Goal: Information Seeking & Learning: Learn about a topic

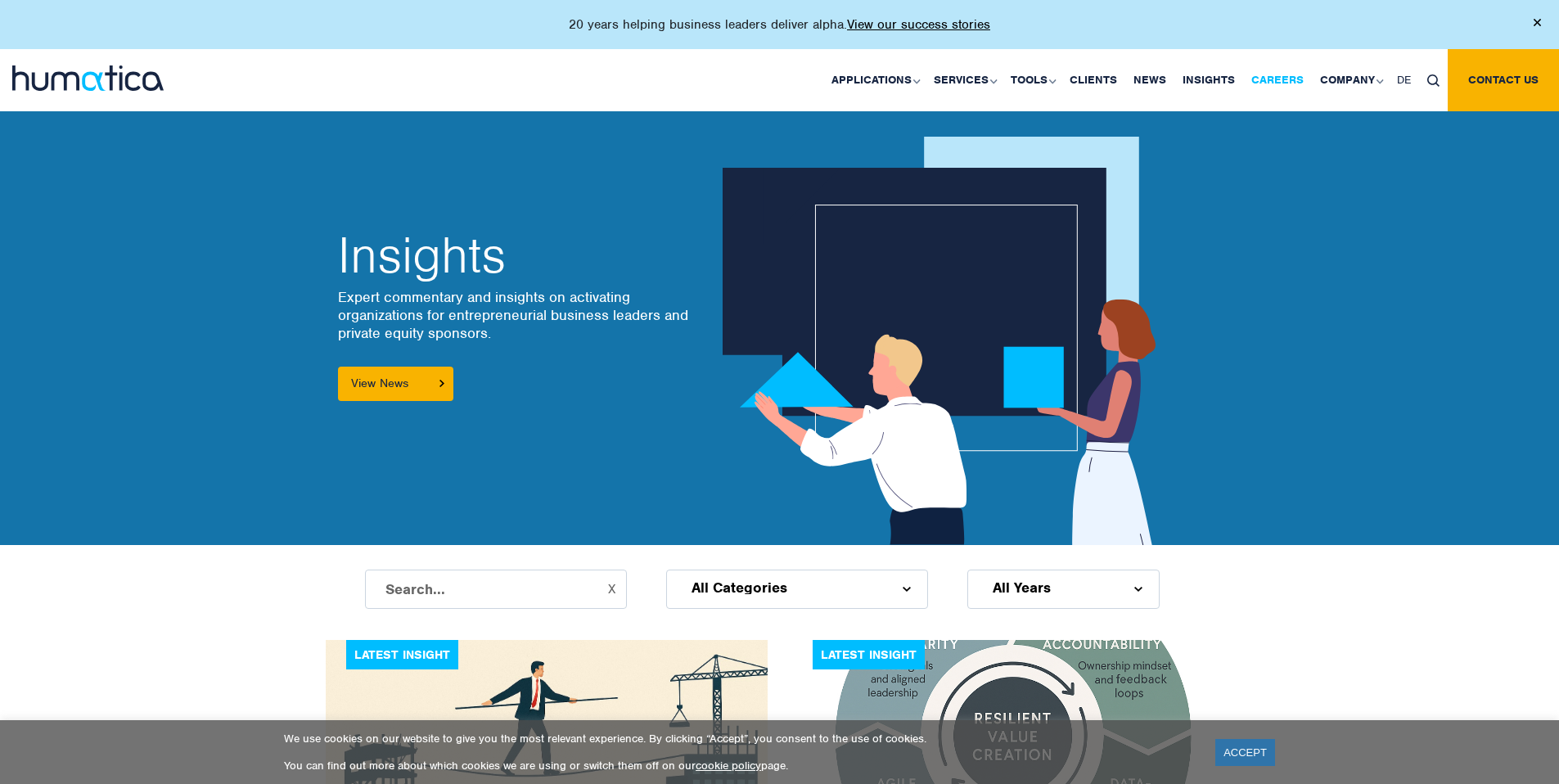
click at [1291, 76] on link "Careers" at bounding box center [1277, 80] width 69 height 63
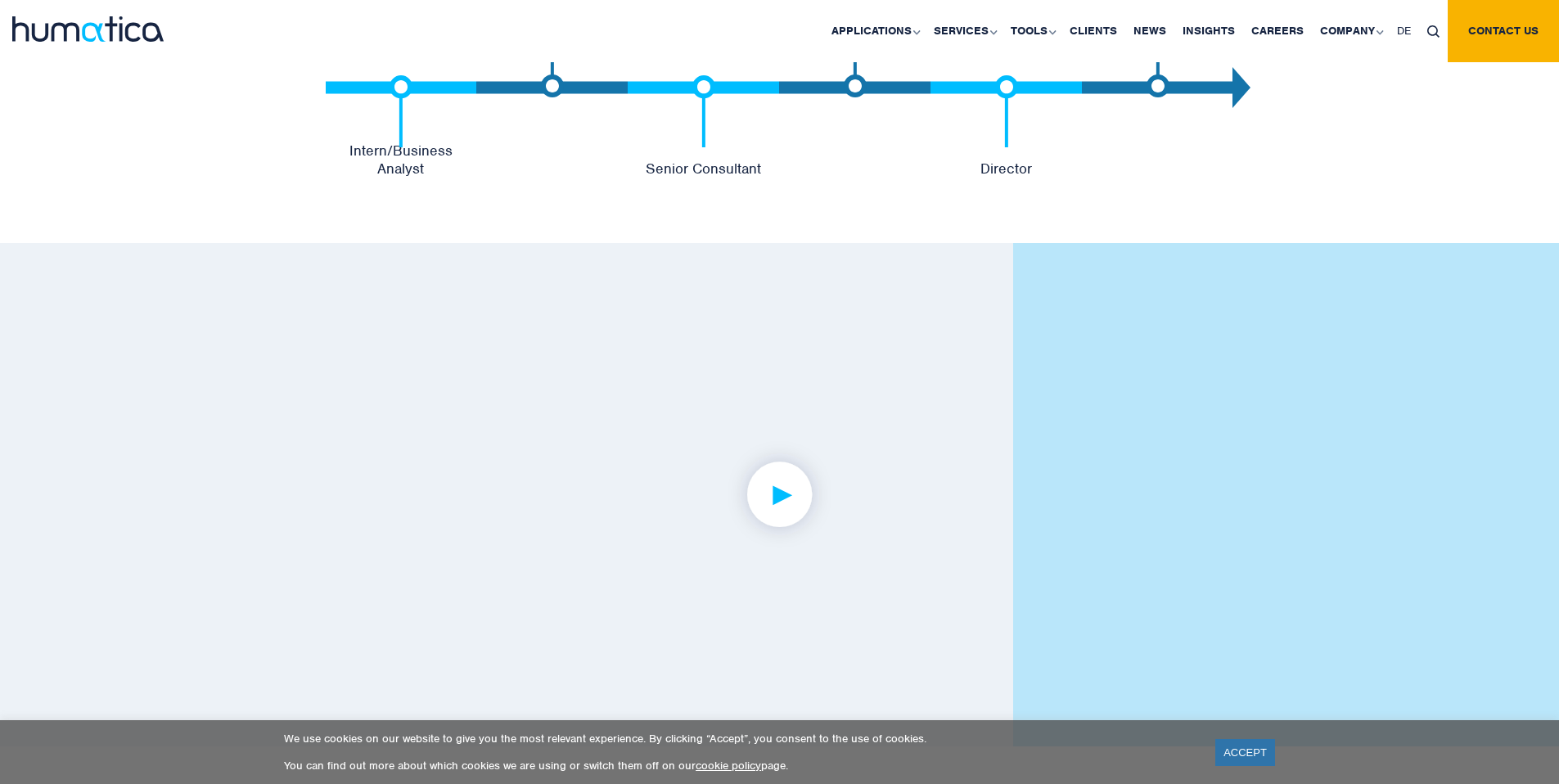
scroll to position [3659, 0]
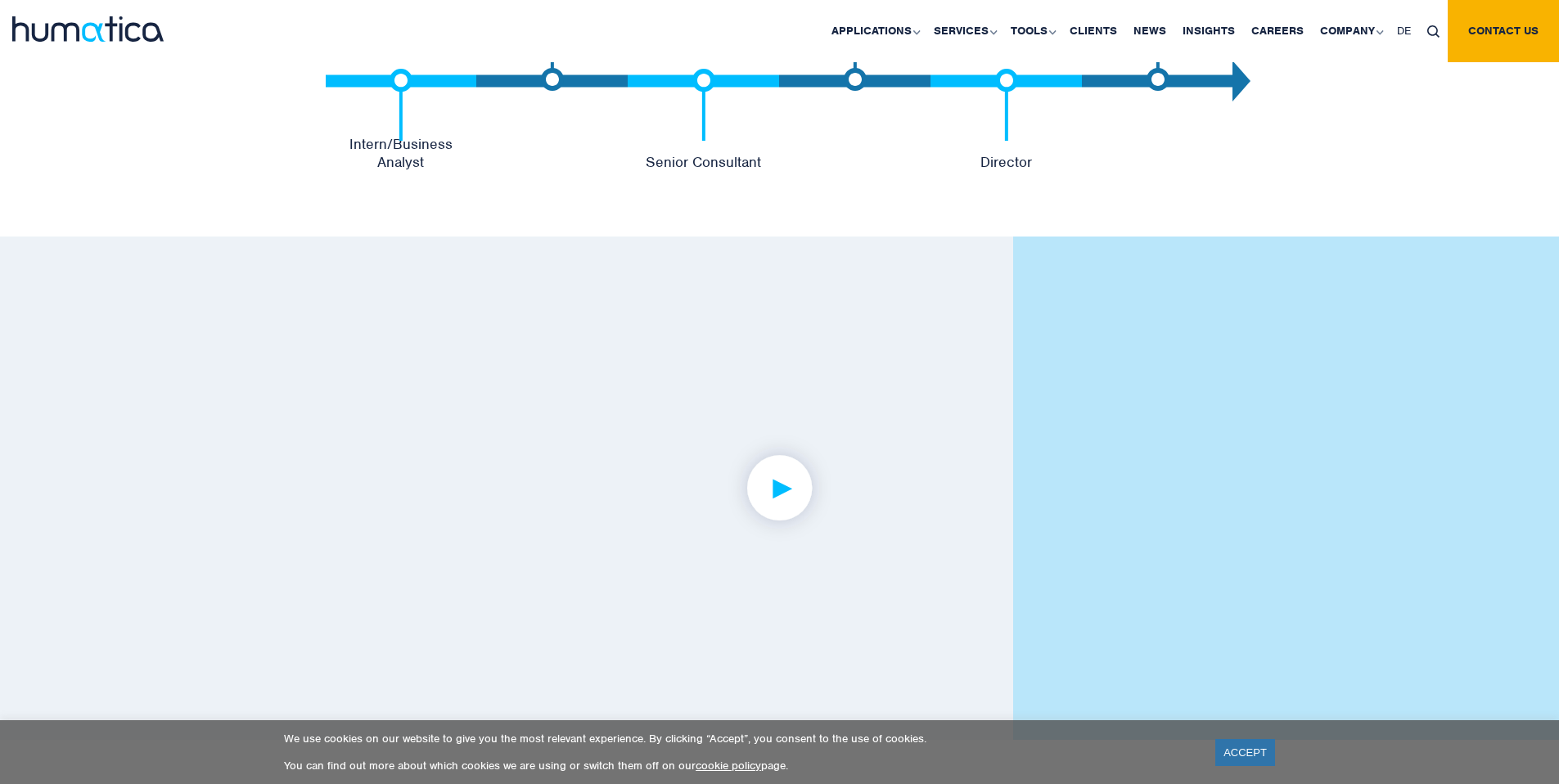
click at [795, 484] on img at bounding box center [780, 488] width 127 height 127
click at [796, 479] on img at bounding box center [780, 488] width 127 height 127
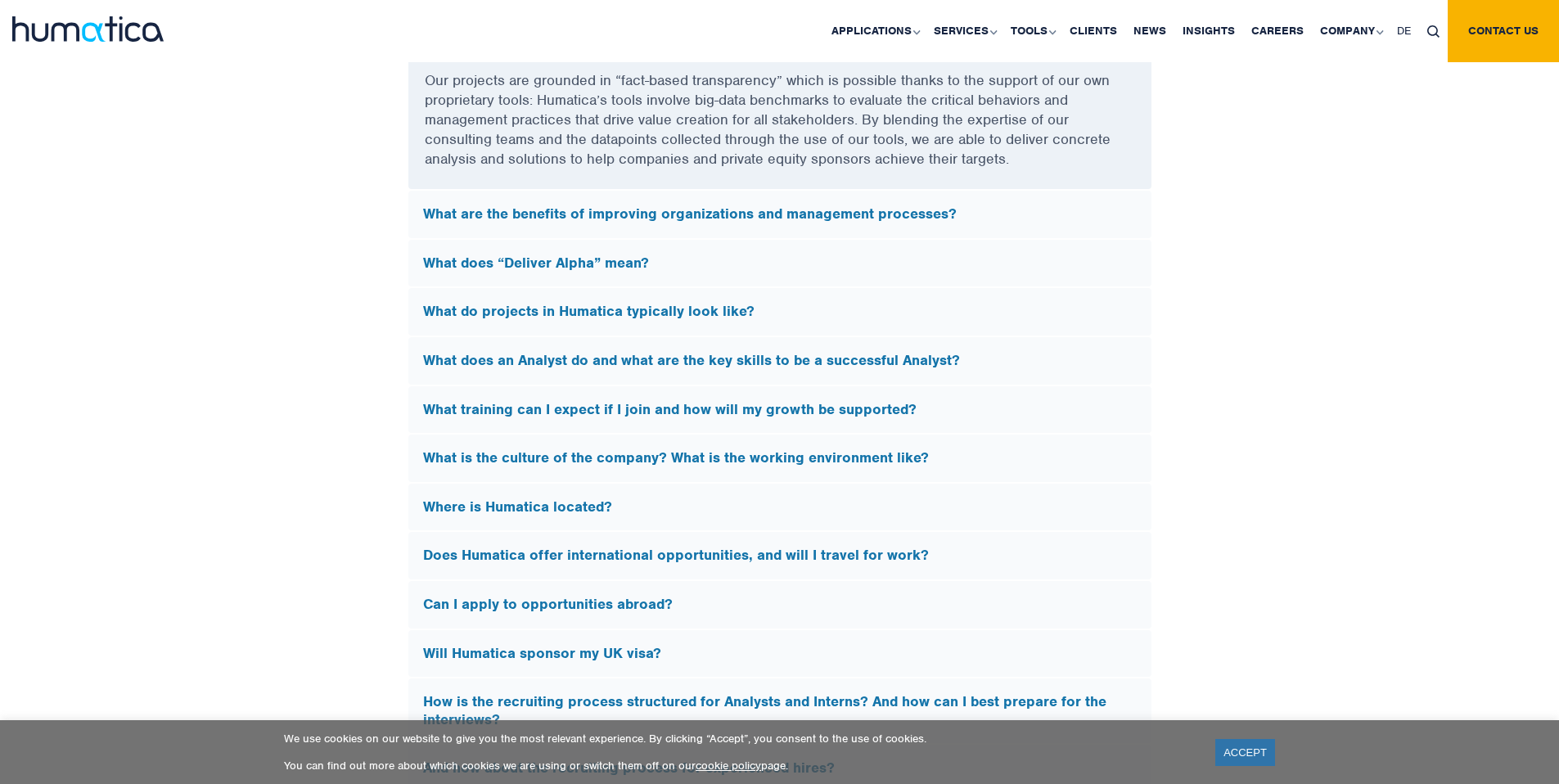
scroll to position [4663, 0]
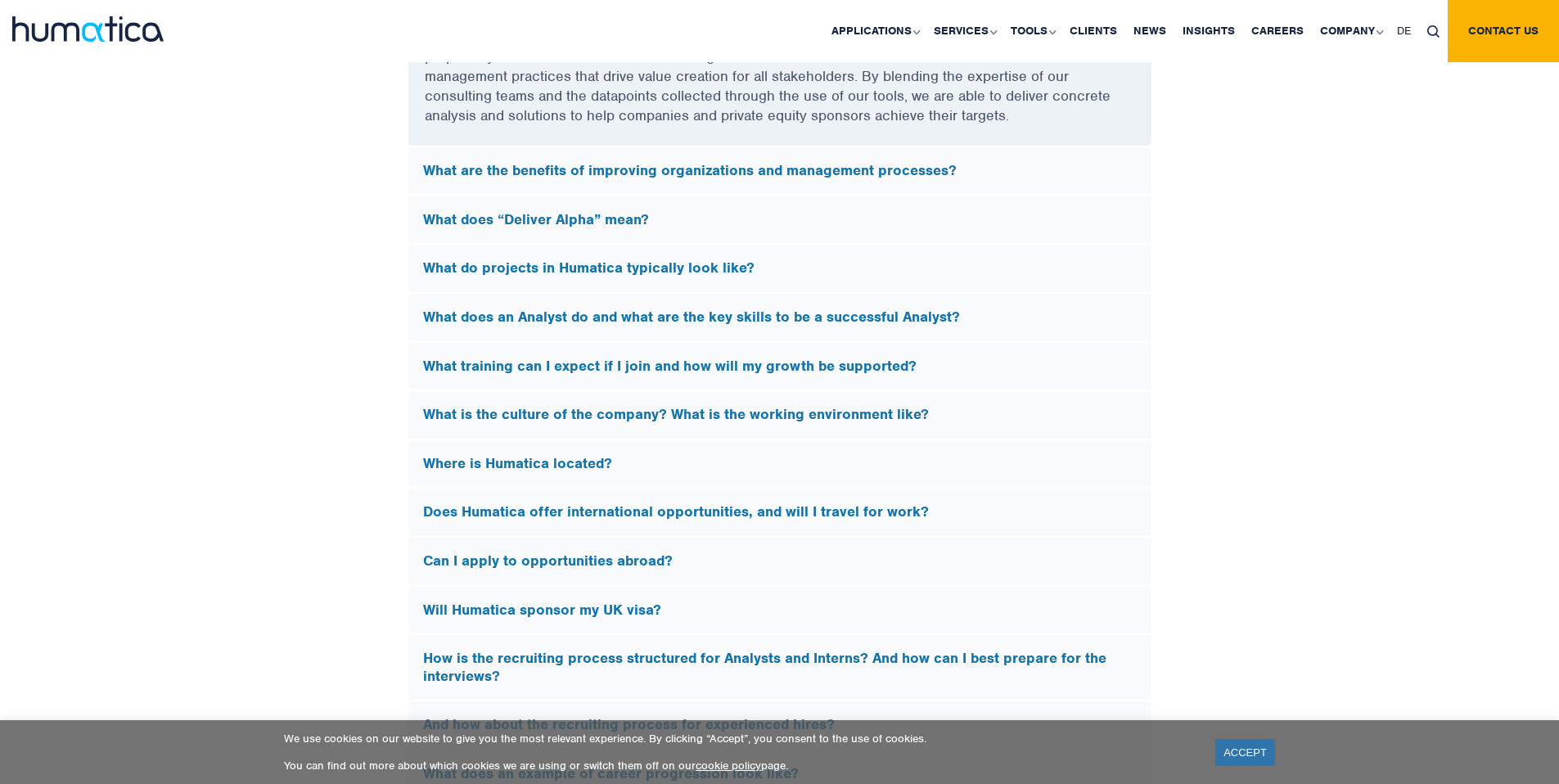
click at [619, 280] on div "What do projects in Humatica typically look like?" at bounding box center [780, 268] width 743 height 48
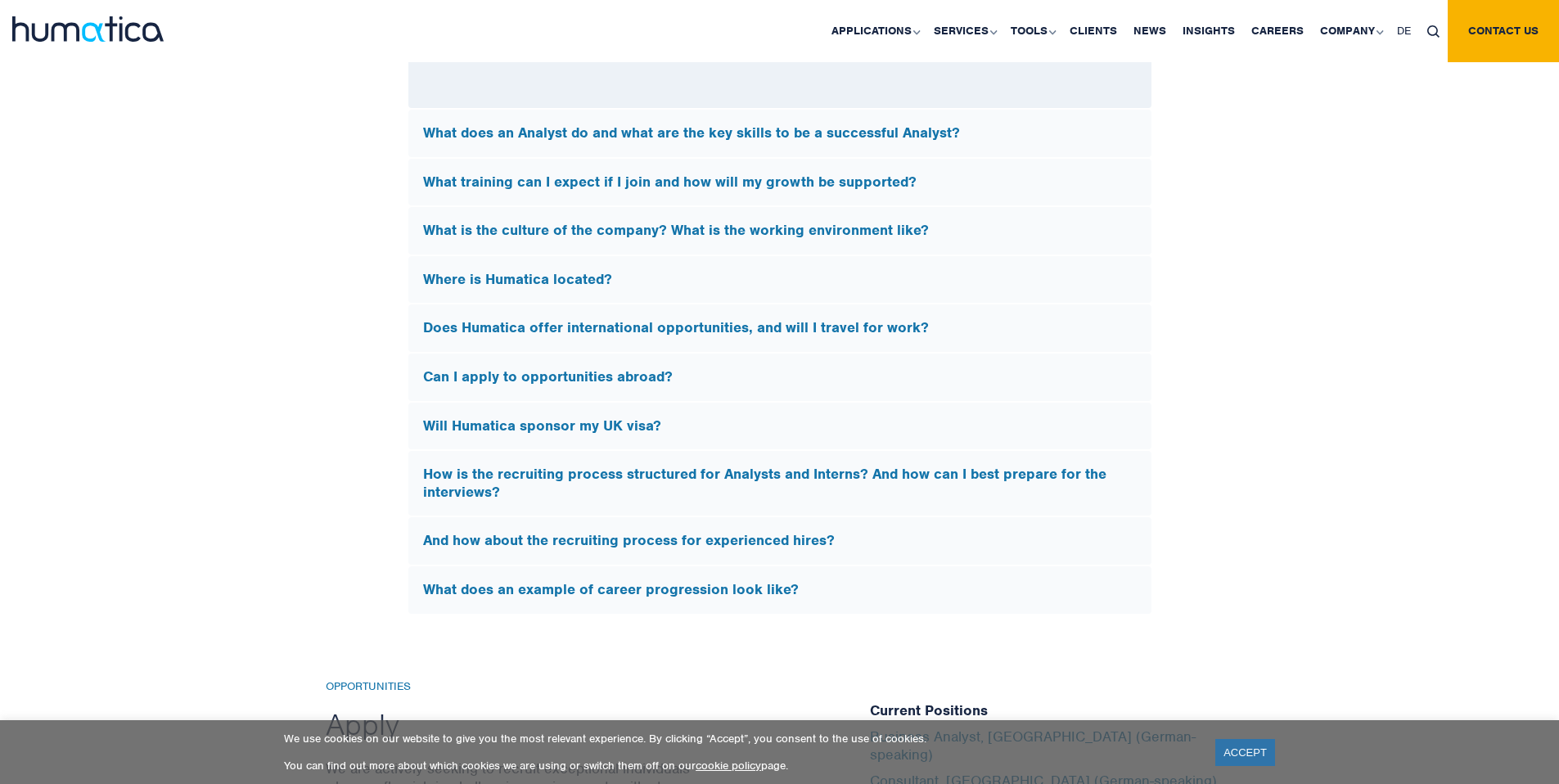
scroll to position [5010, 0]
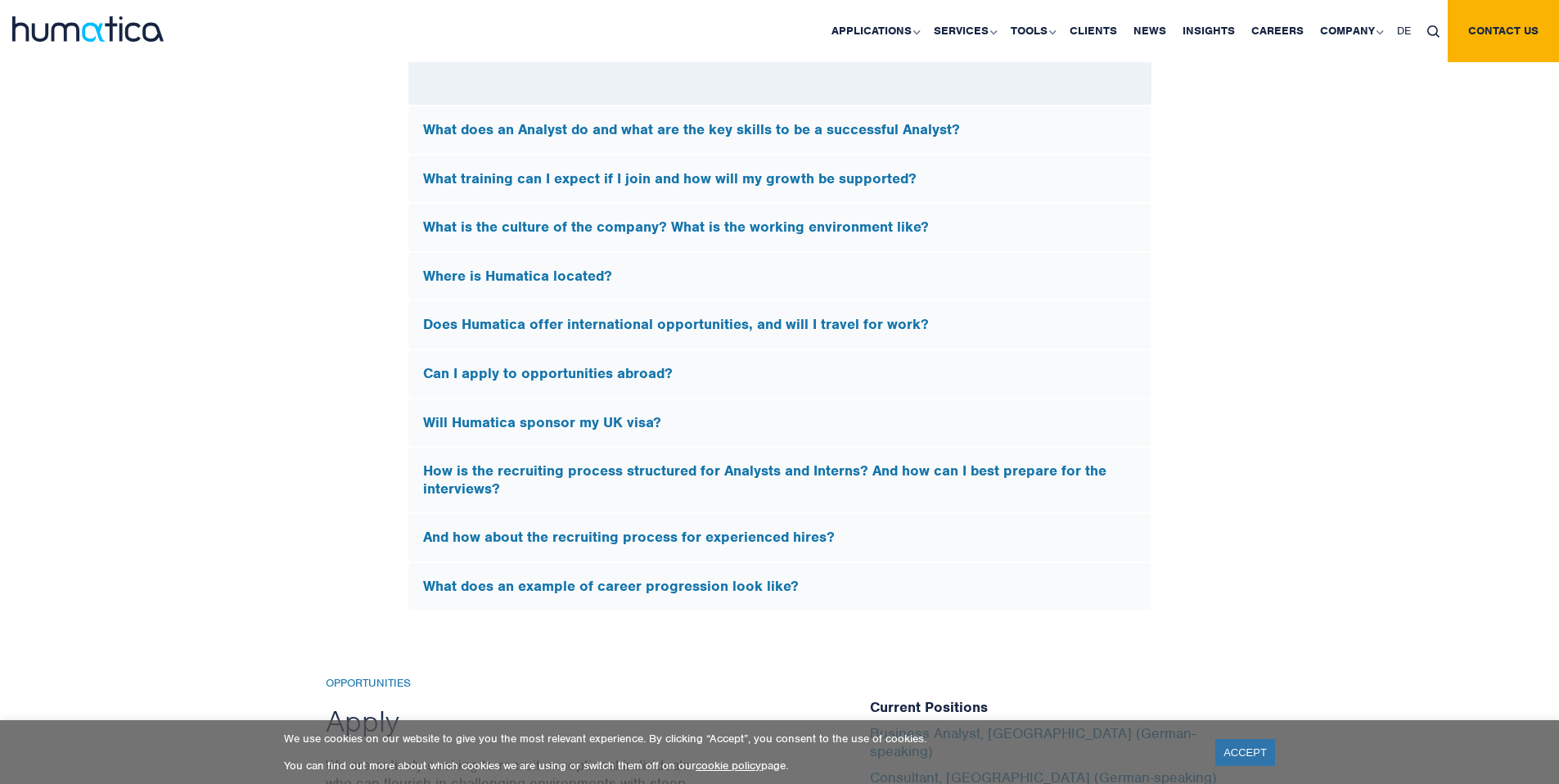
click at [813, 170] on h5 "What training can I expect if I join and how will my growth be supported?" at bounding box center [780, 179] width 714 height 18
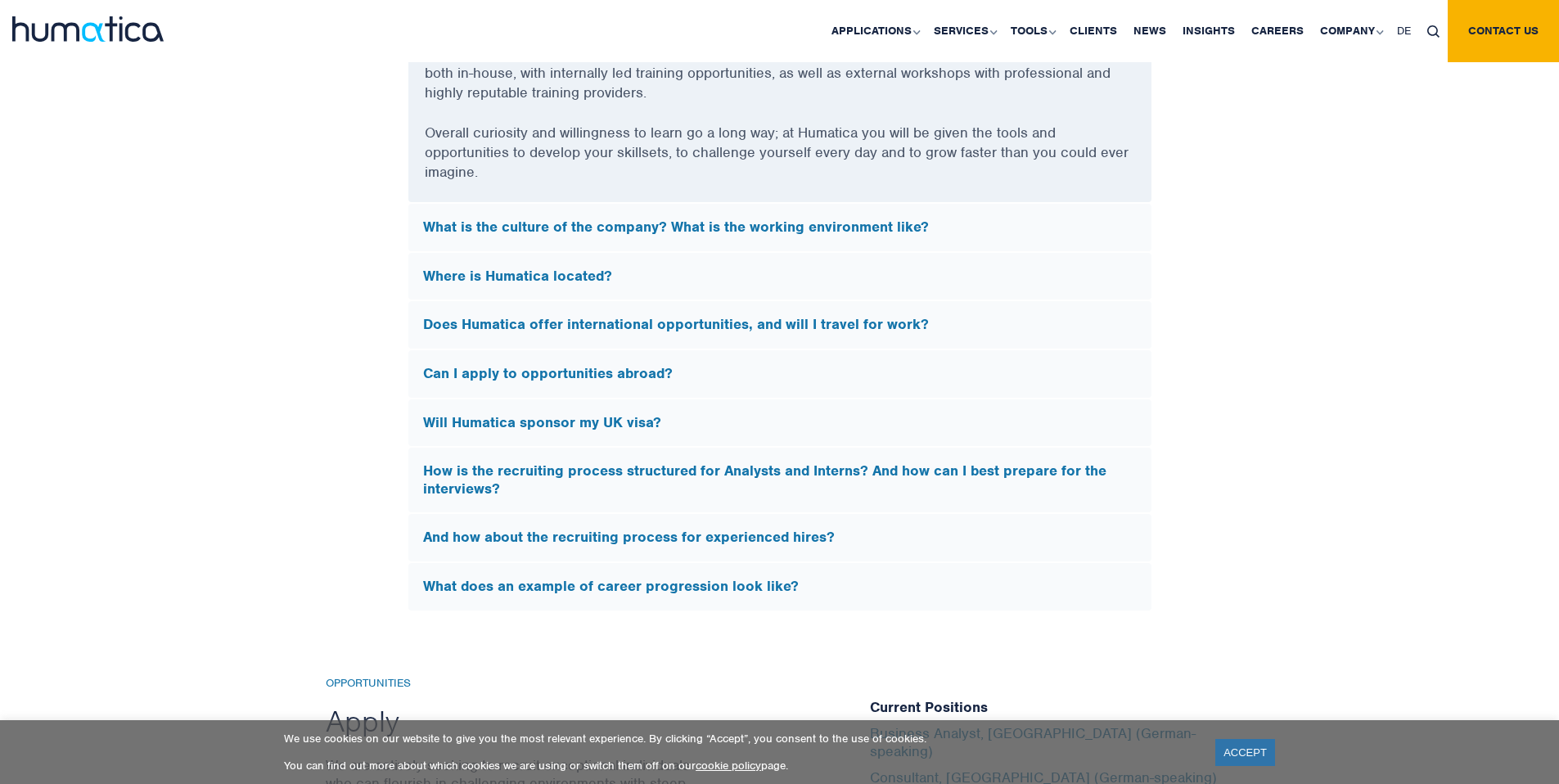
scroll to position [5225, 0]
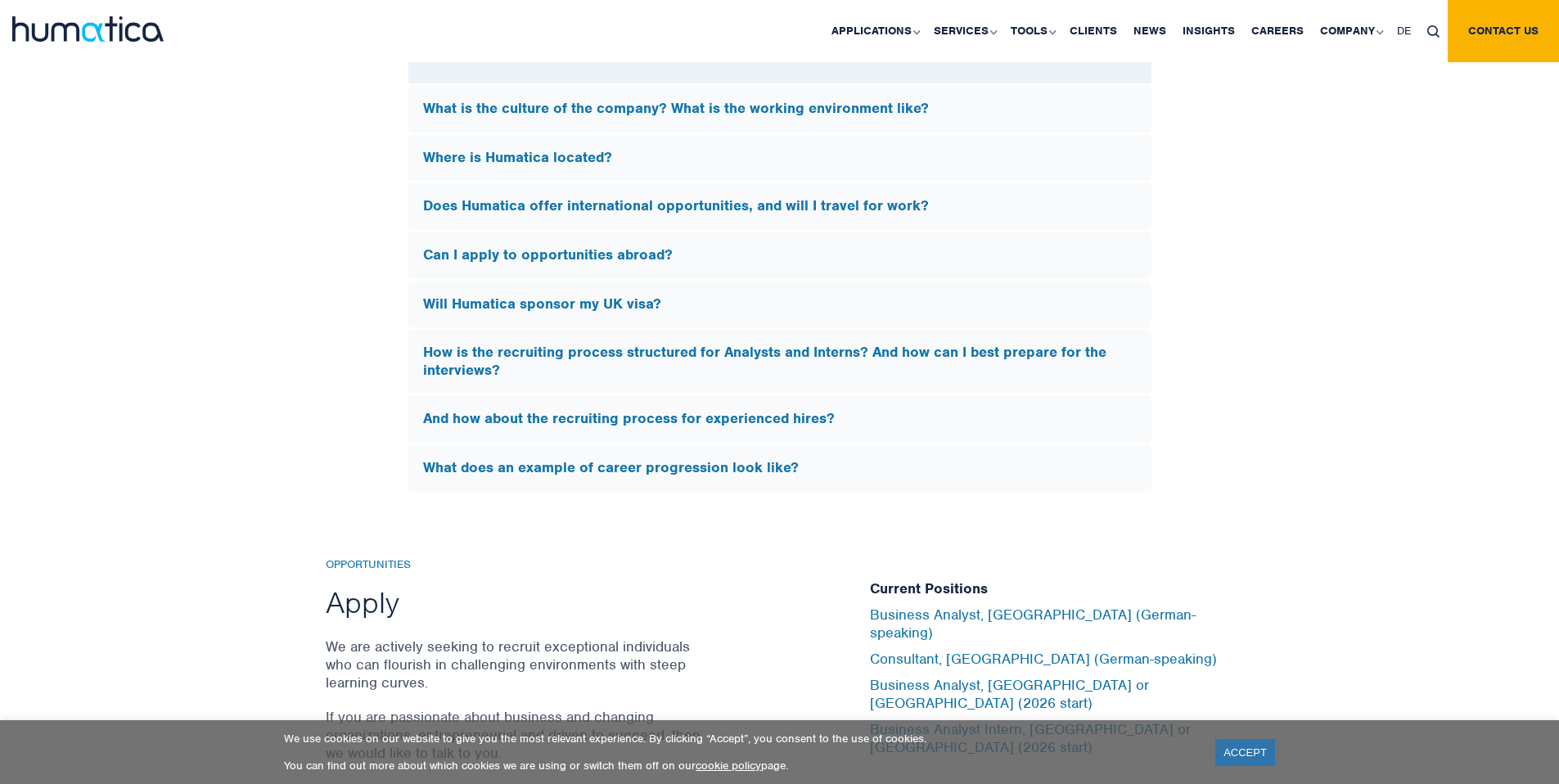
click at [726, 309] on div "Will Humatica sponsor my UK visa?" at bounding box center [780, 304] width 743 height 48
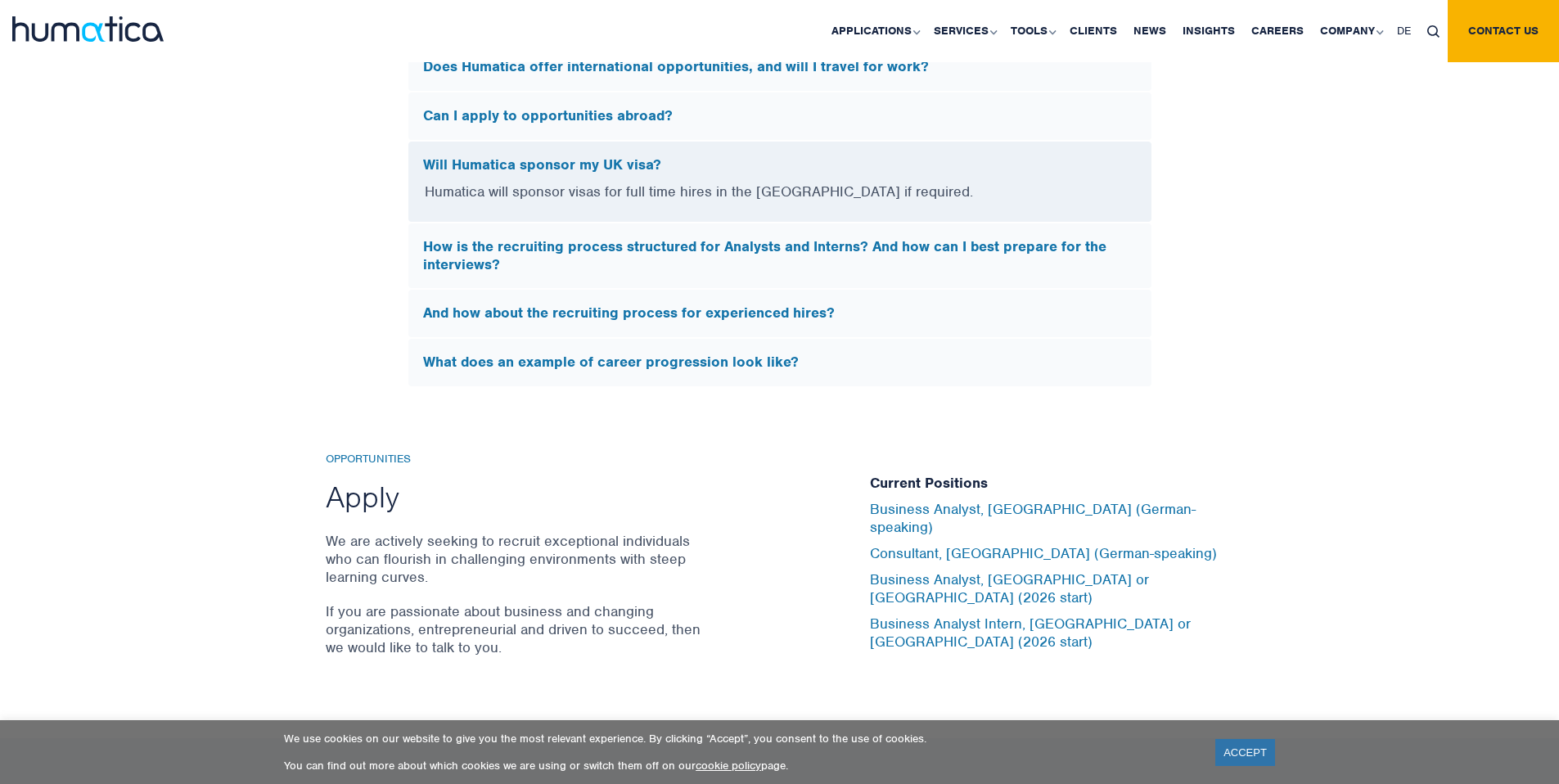
scroll to position [4680, 0]
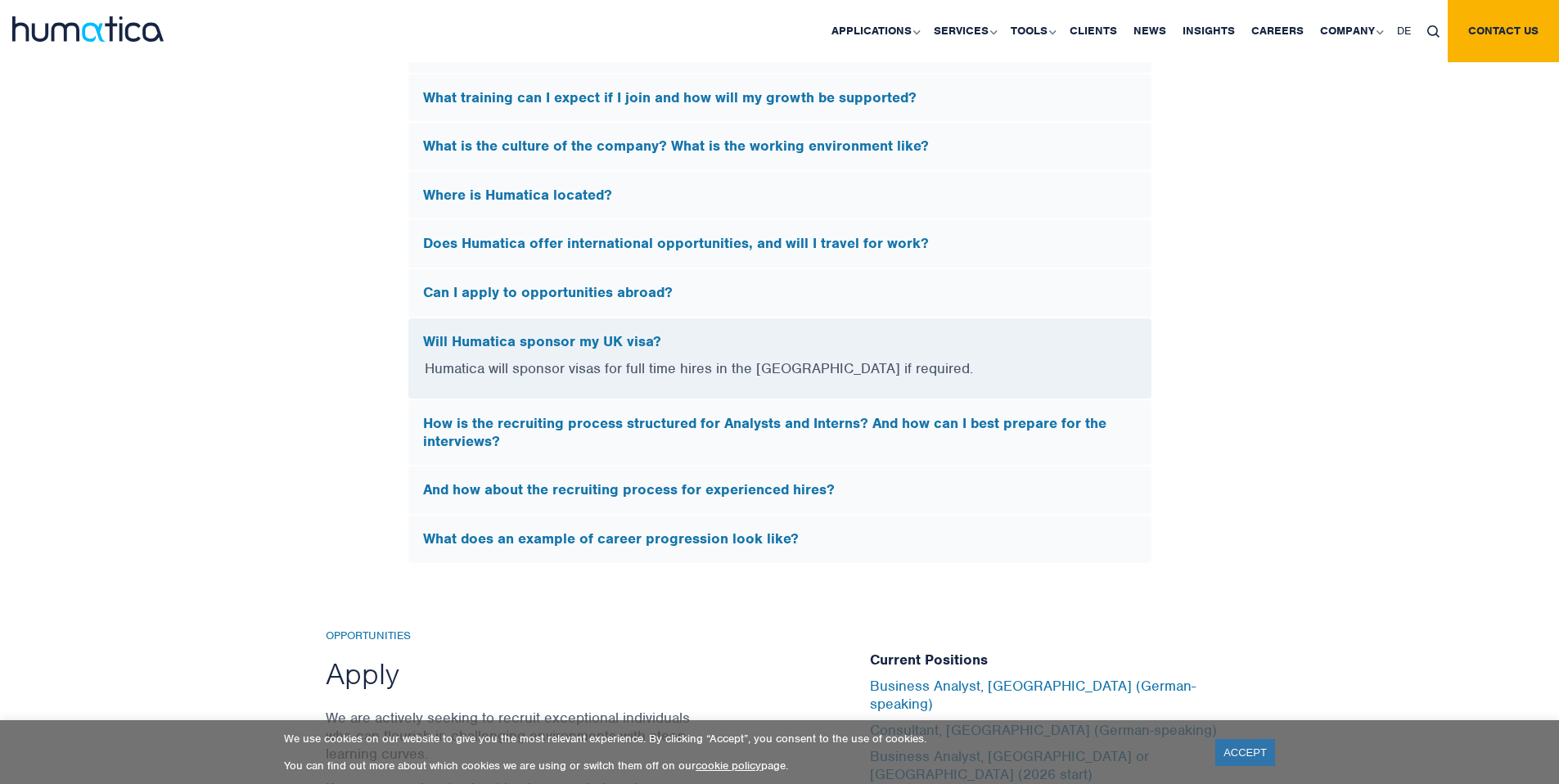
click at [734, 285] on h5 "Can I apply to opportunities abroad?" at bounding box center [780, 293] width 714 height 18
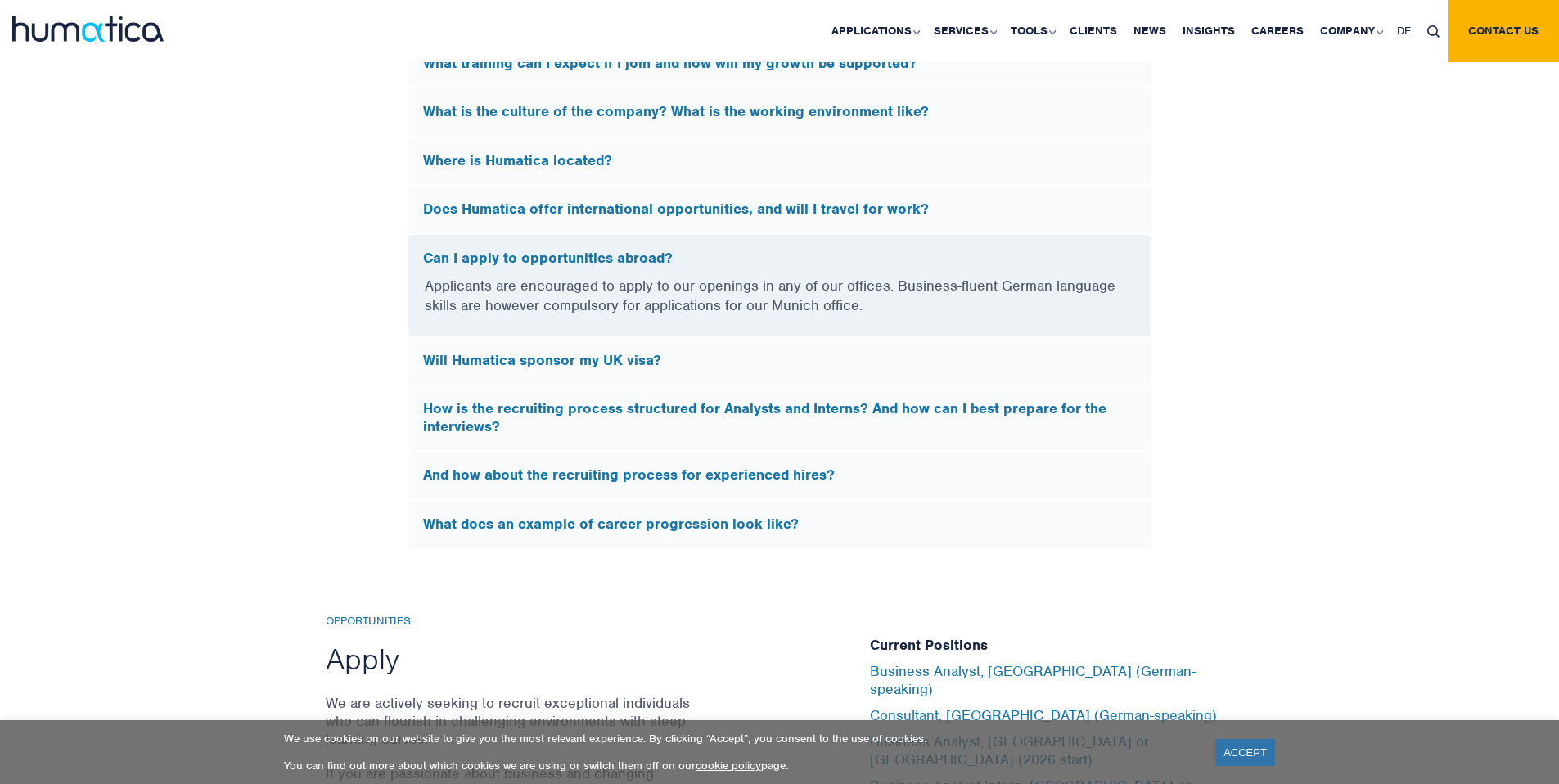
scroll to position [4720, 0]
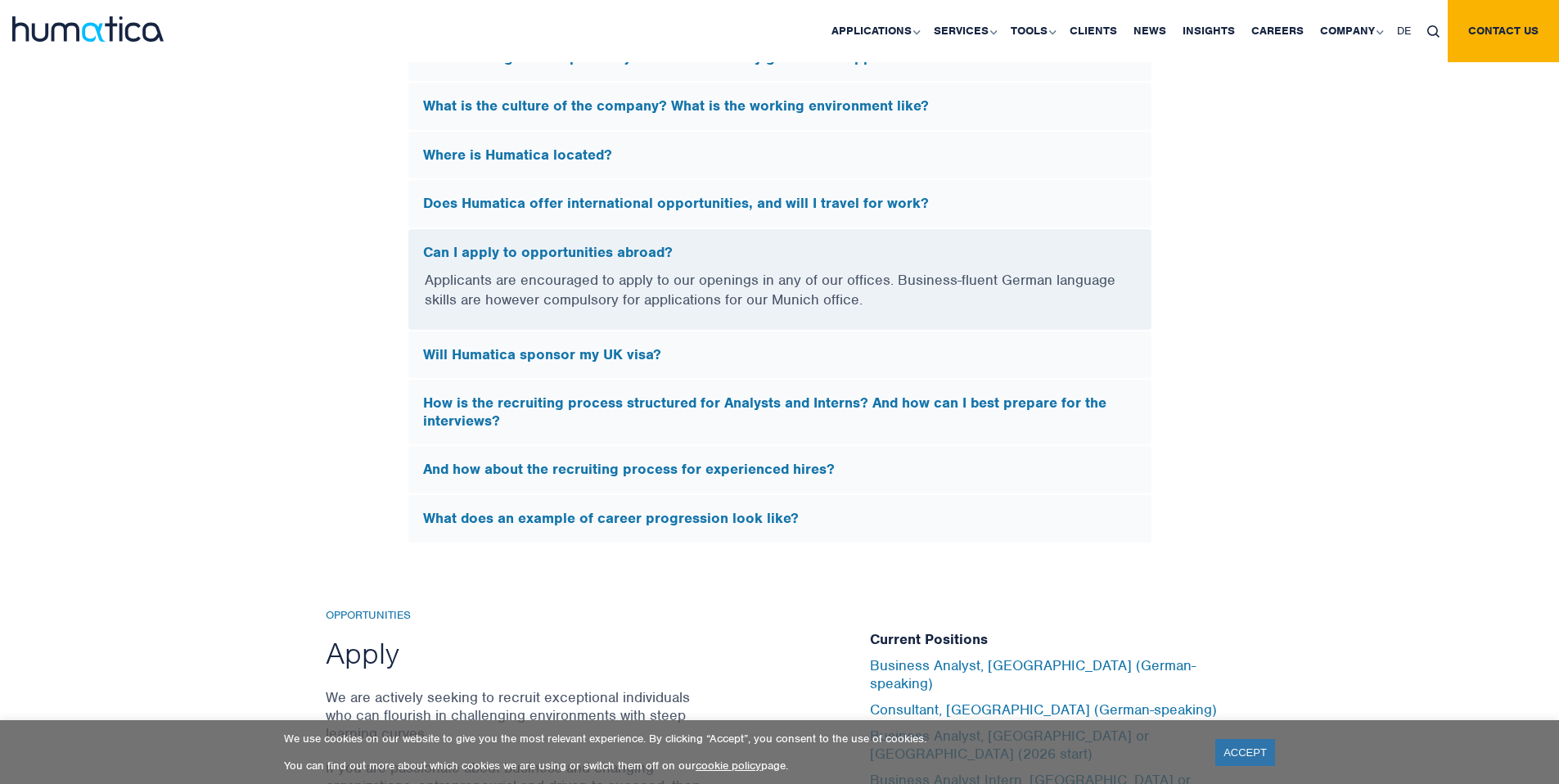
click at [824, 422] on h5 "How is the recruiting process structured for Analysts and Interns? And how can …" at bounding box center [780, 412] width 714 height 35
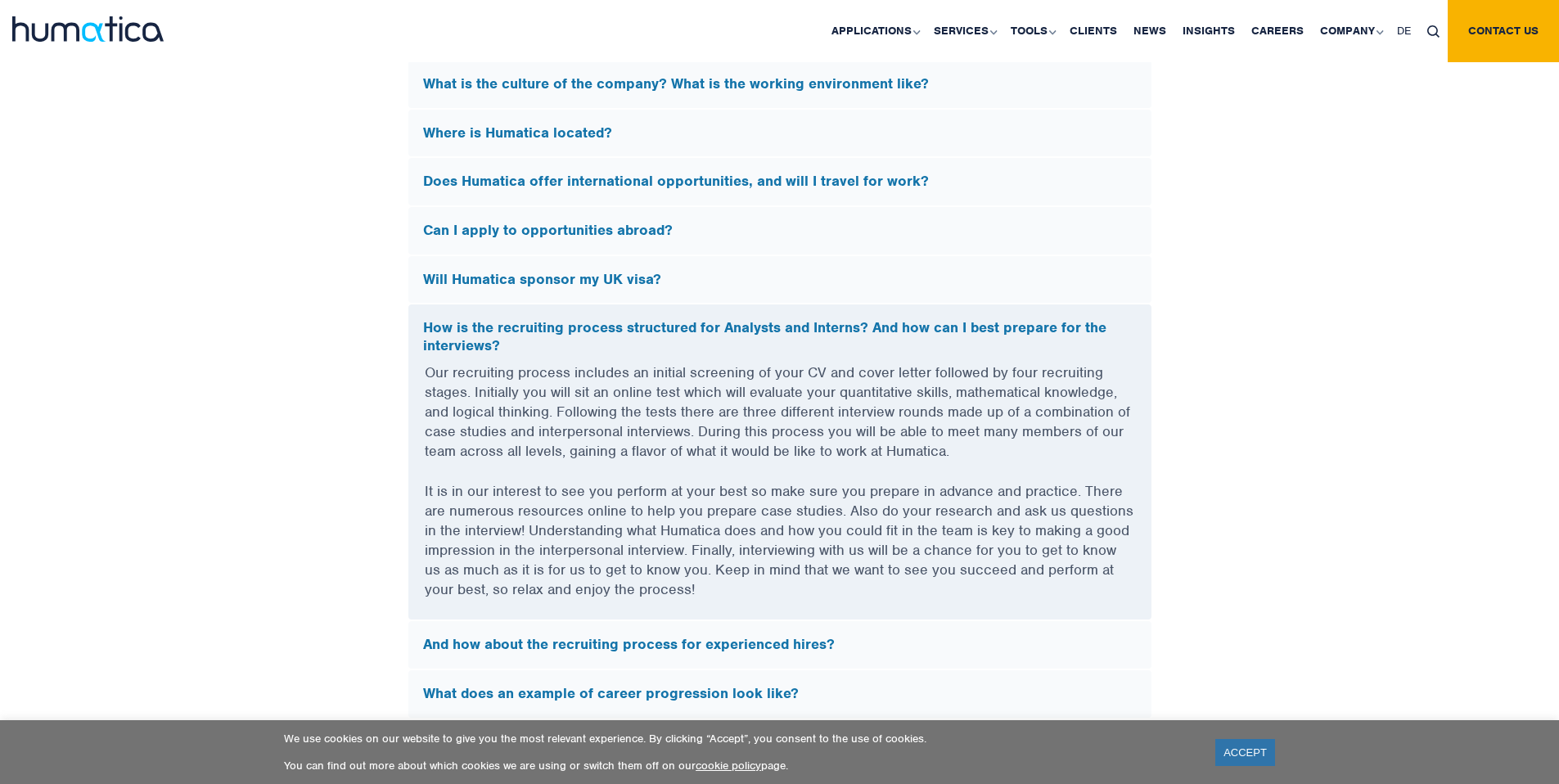
scroll to position [4763, 0]
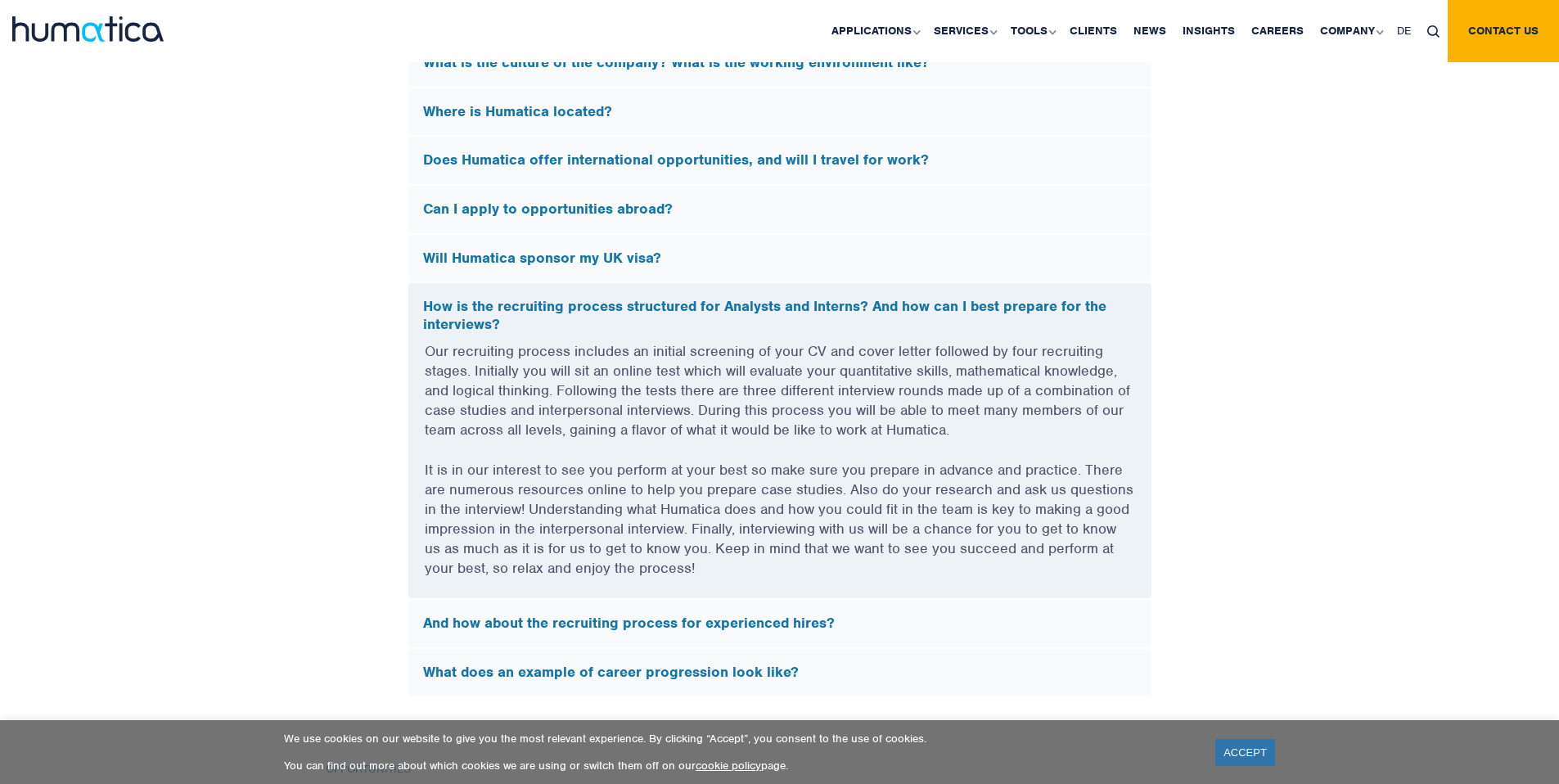
click at [802, 618] on h5 "And how about the recruiting process for experienced hires?" at bounding box center [780, 623] width 714 height 18
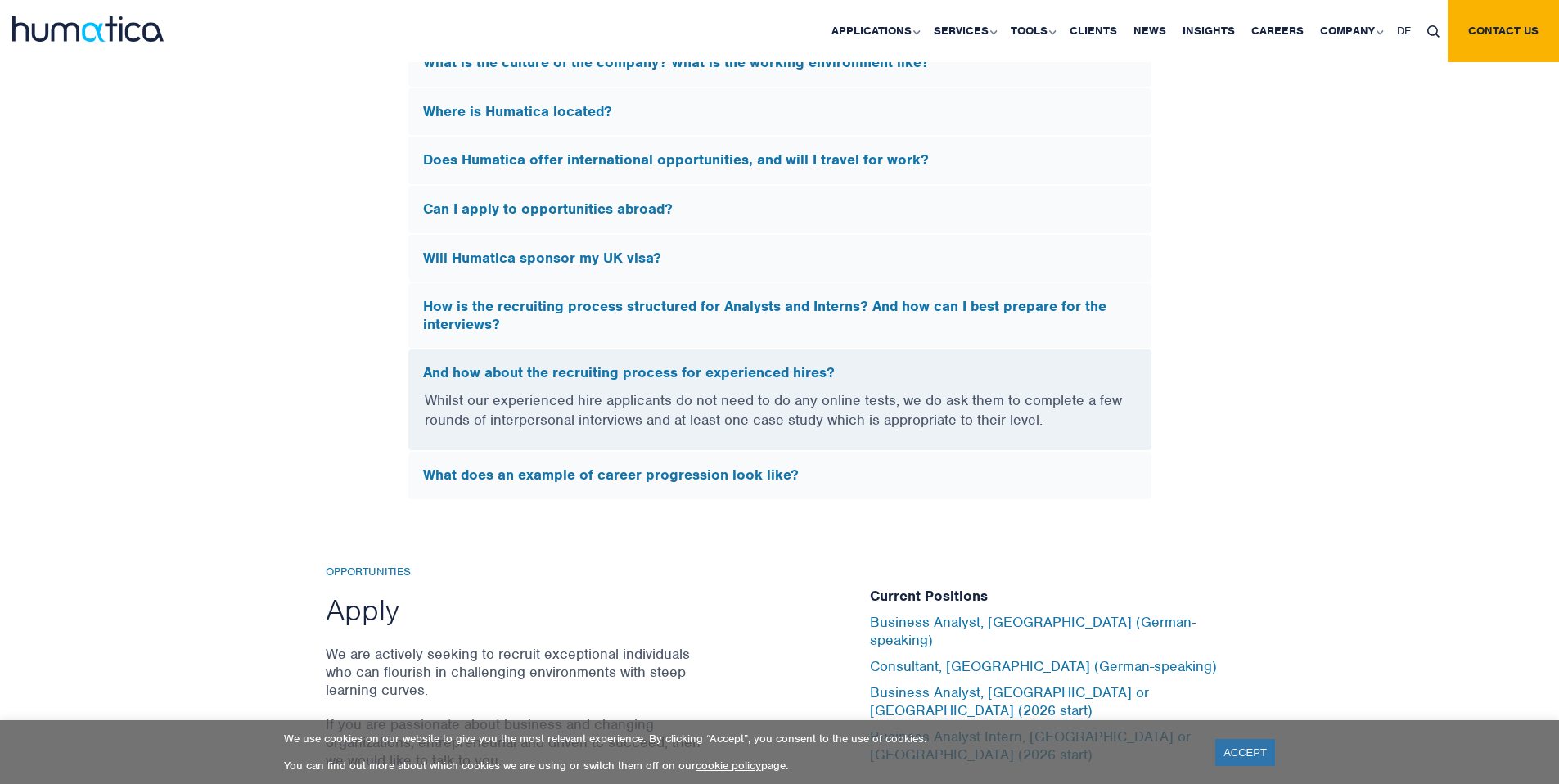
click at [776, 482] on div "What does an example of career progression look like?" at bounding box center [780, 475] width 743 height 48
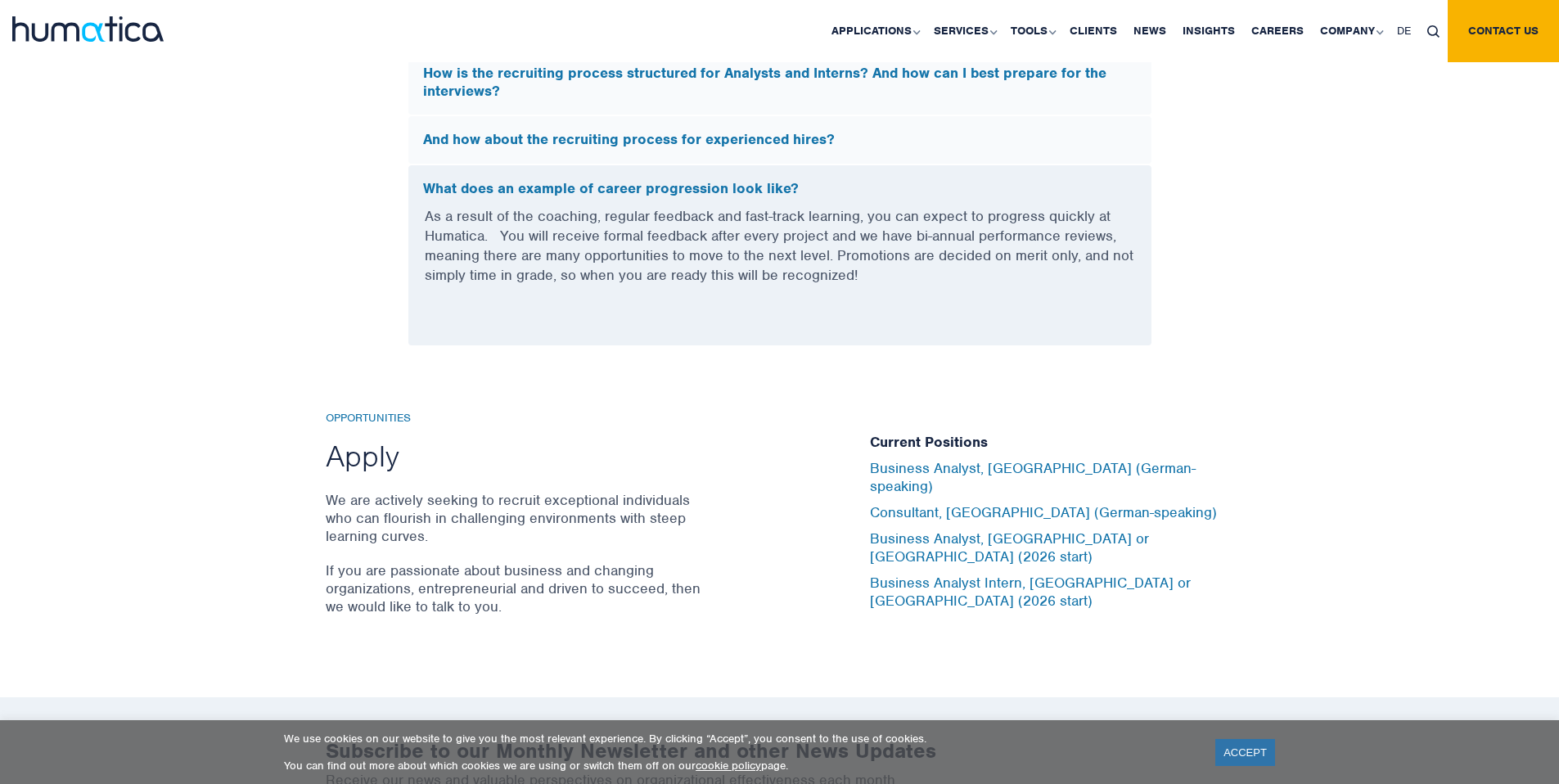
scroll to position [5007, 0]
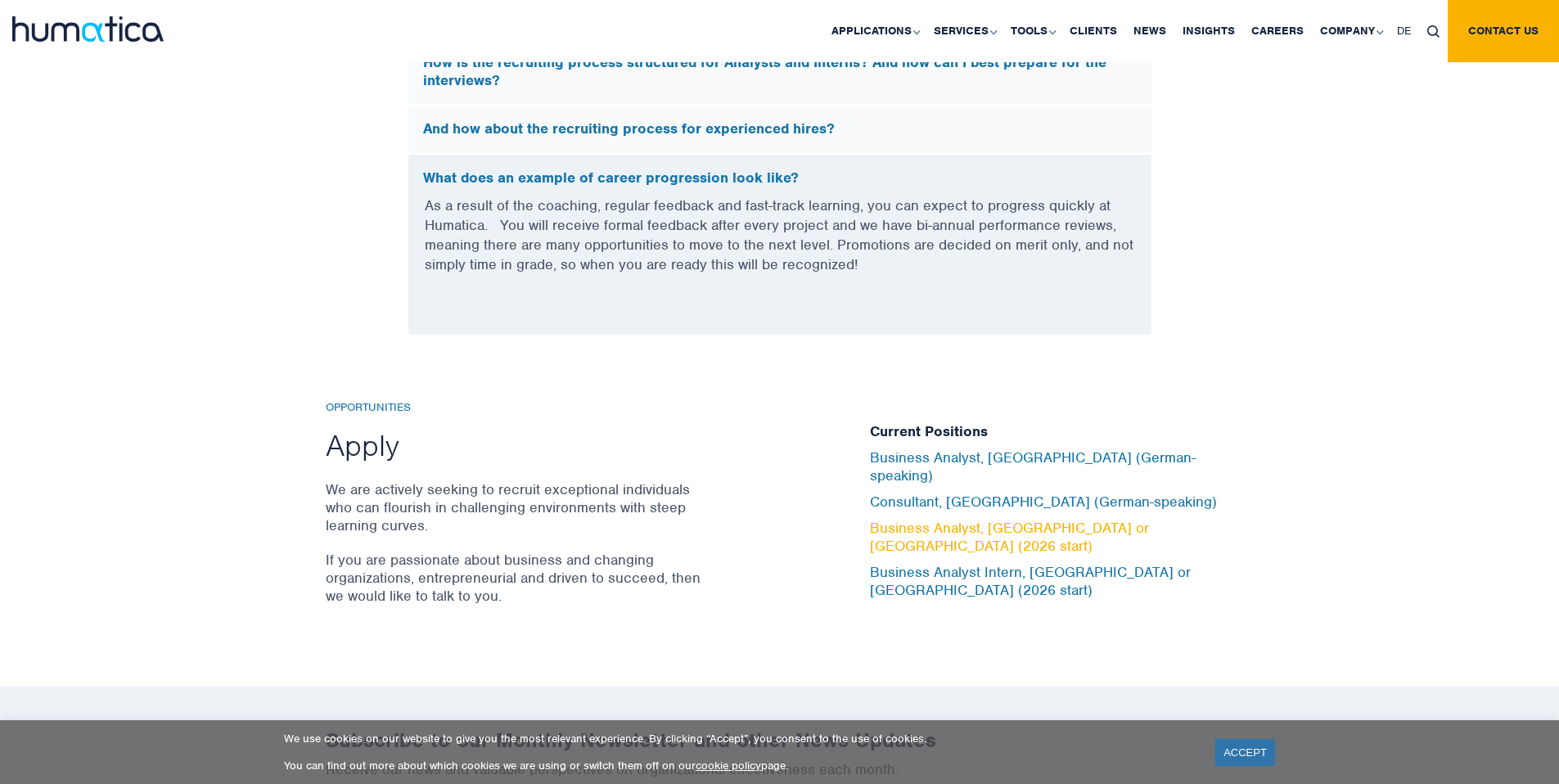
click at [1149, 529] on link "Business Analyst, London or Munich (2026 start)" at bounding box center [1009, 536] width 279 height 36
click at [1136, 532] on link "Business Analyst, London or Munich (2026 start)" at bounding box center [1009, 536] width 279 height 36
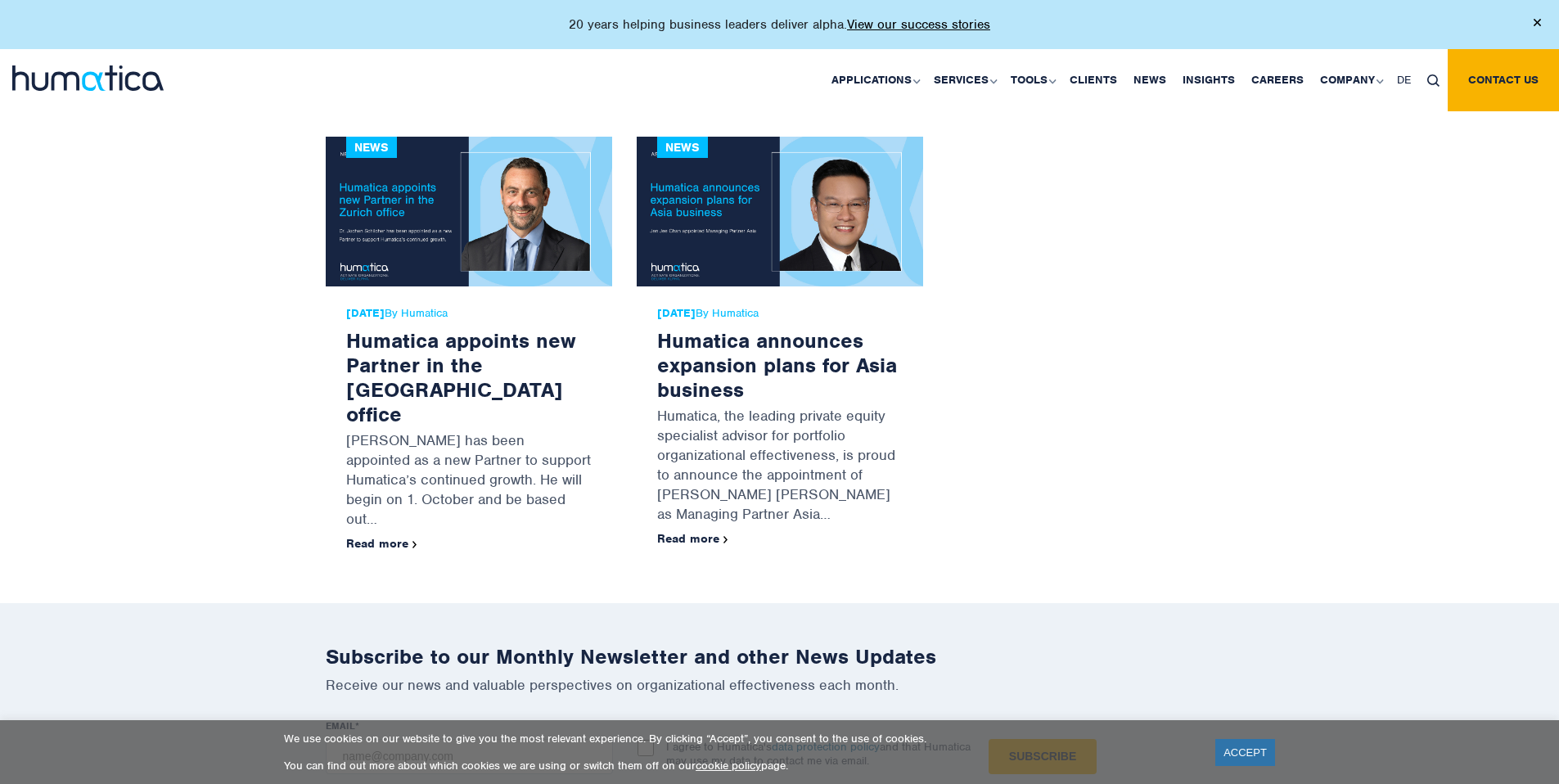
scroll to position [716, 0]
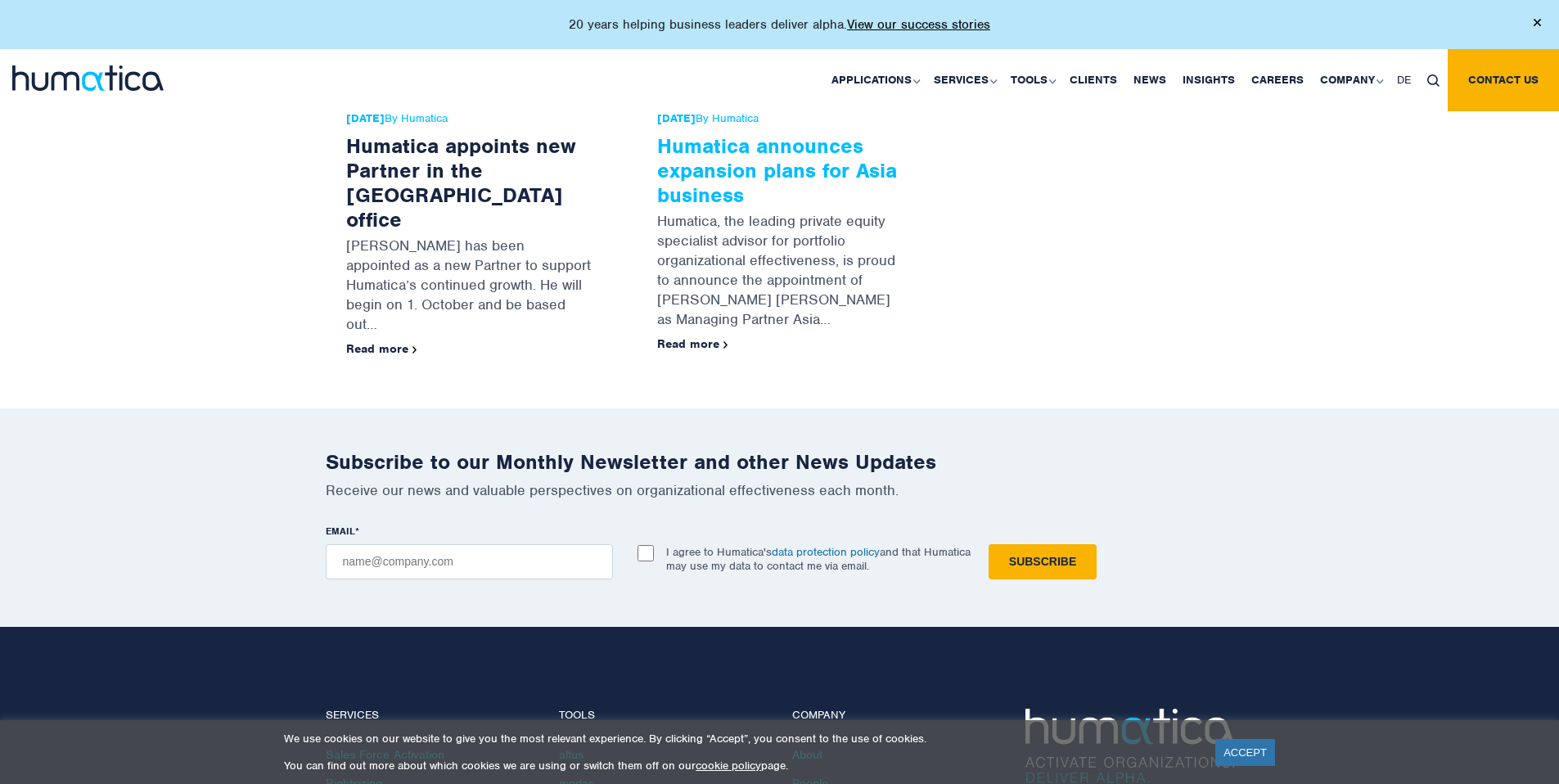
click at [689, 160] on link "Humatica announces expansion plans for Asia business" at bounding box center [777, 169] width 240 height 76
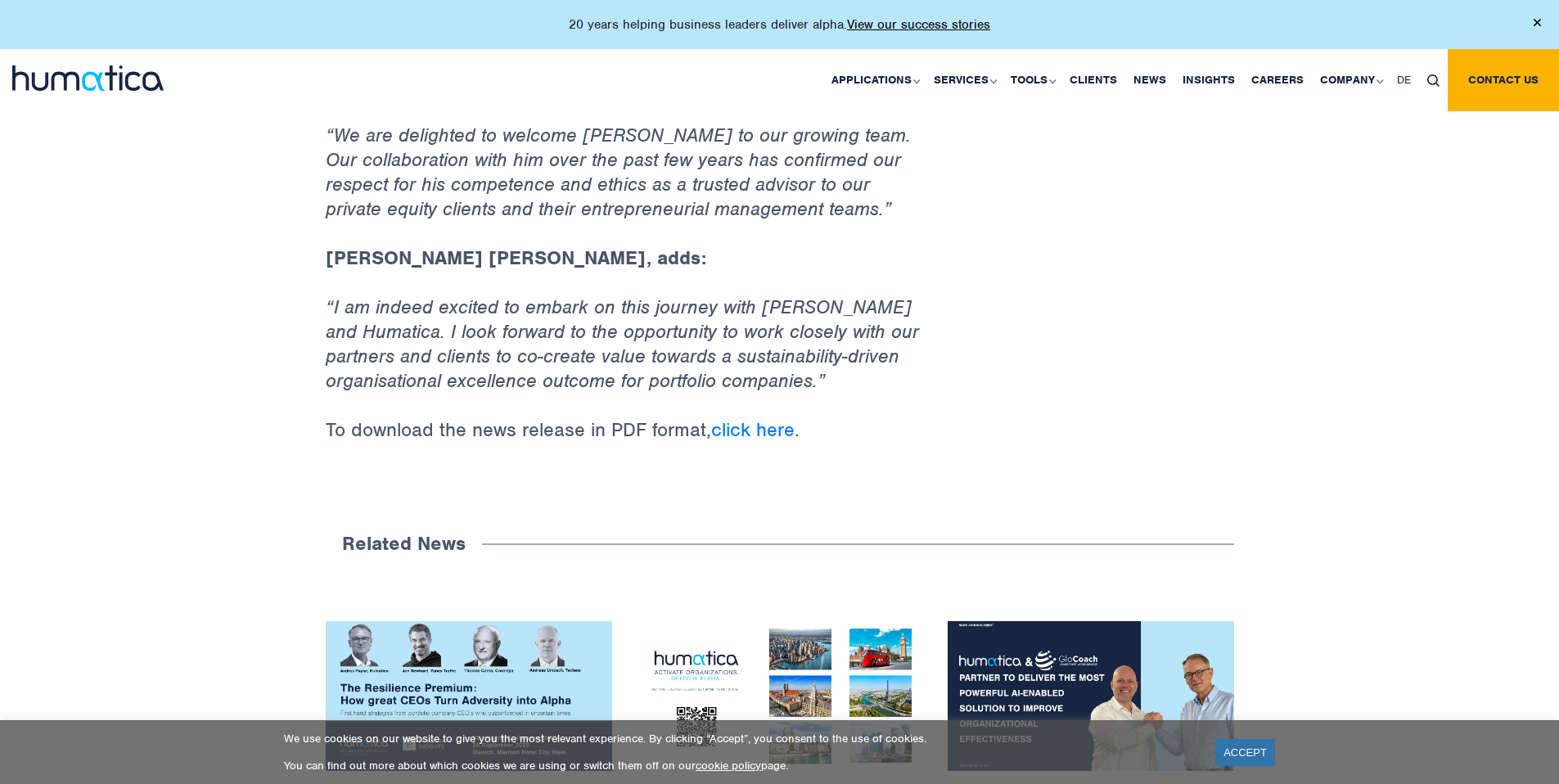
scroll to position [1459, 0]
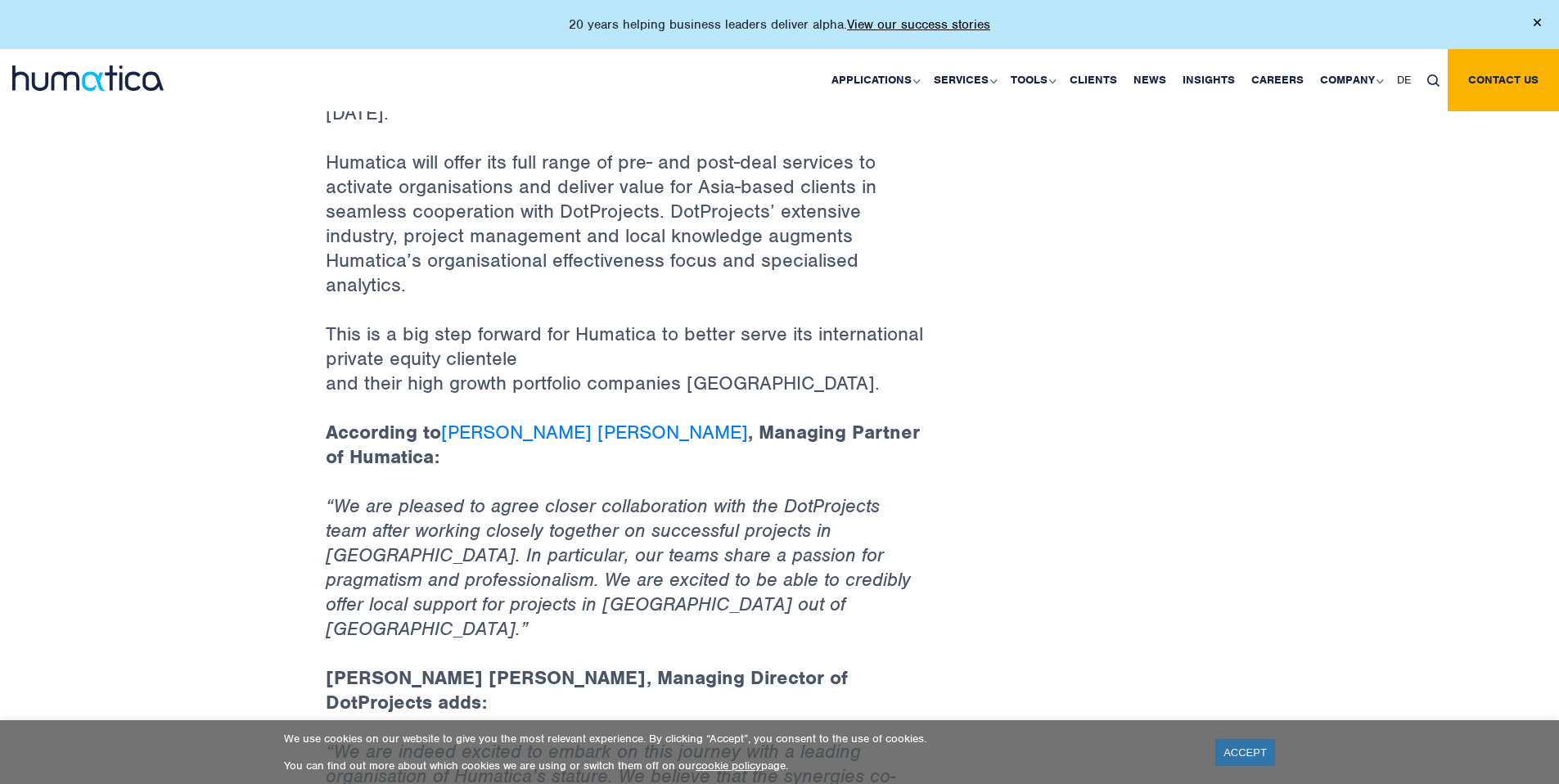
scroll to position [860, 0]
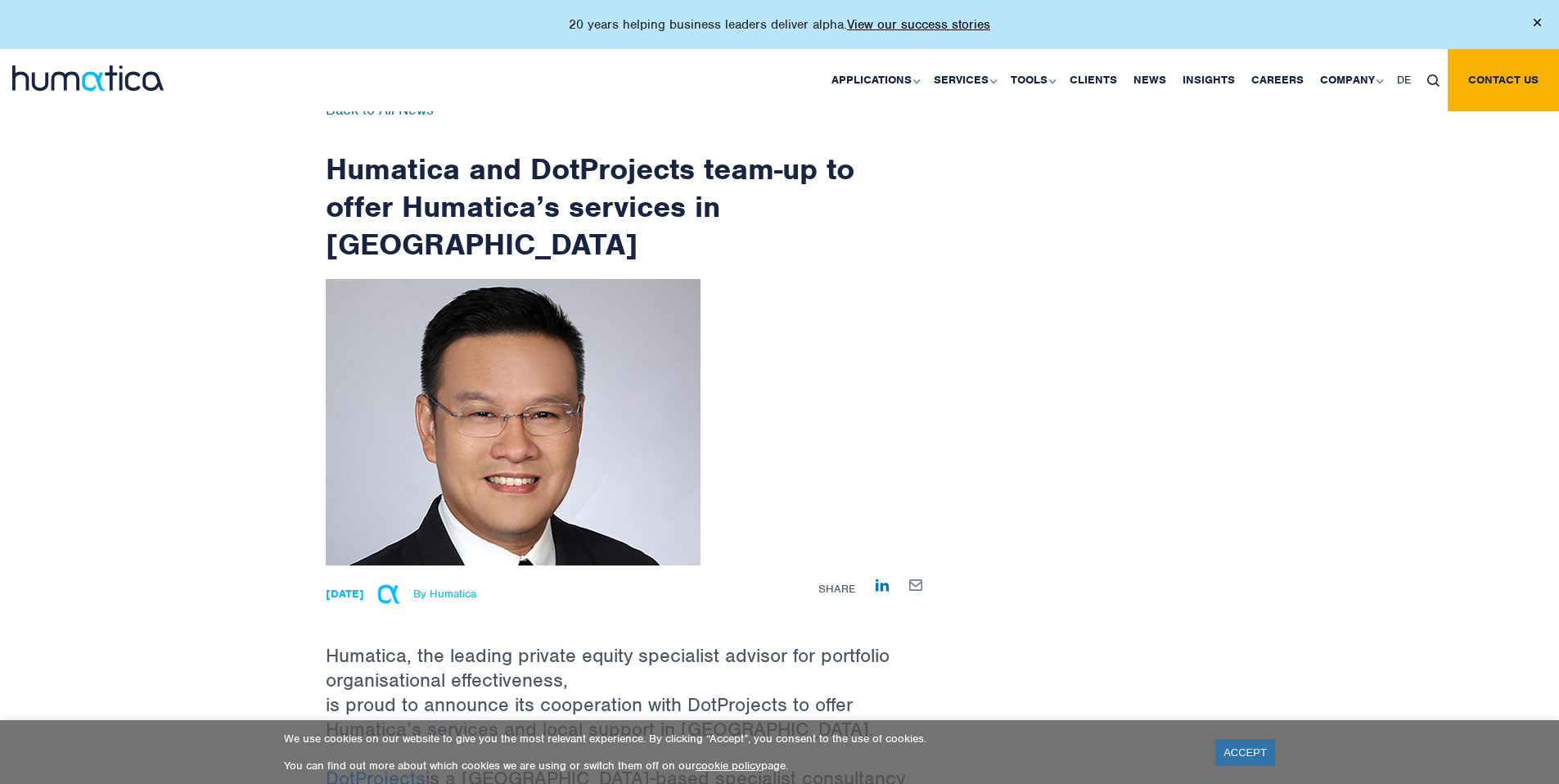
scroll to position [40, 0]
